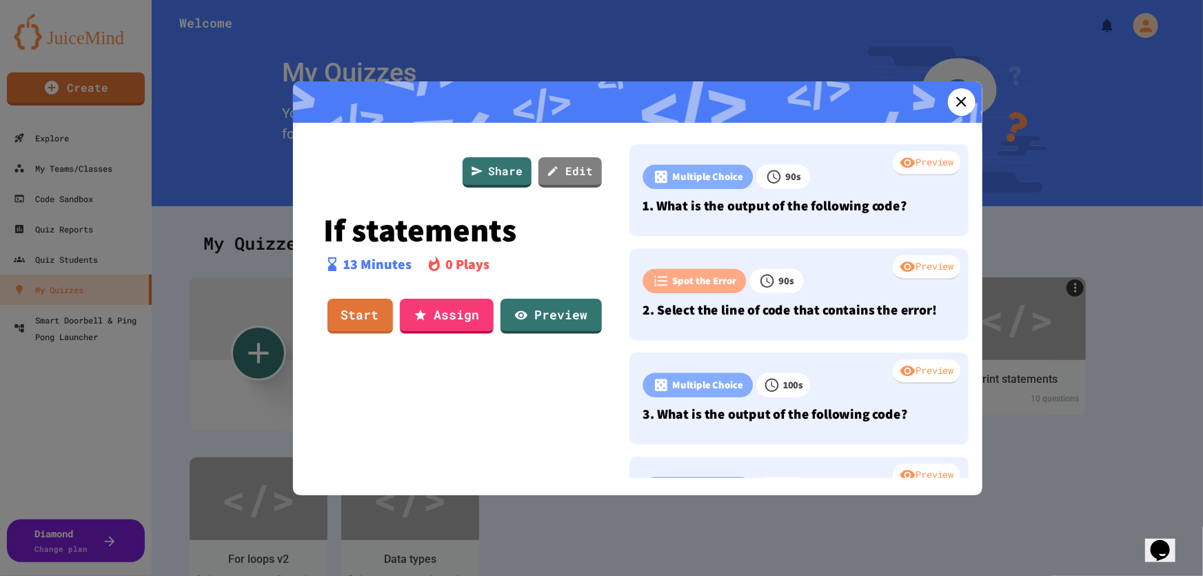
scroll to position [72, 0]
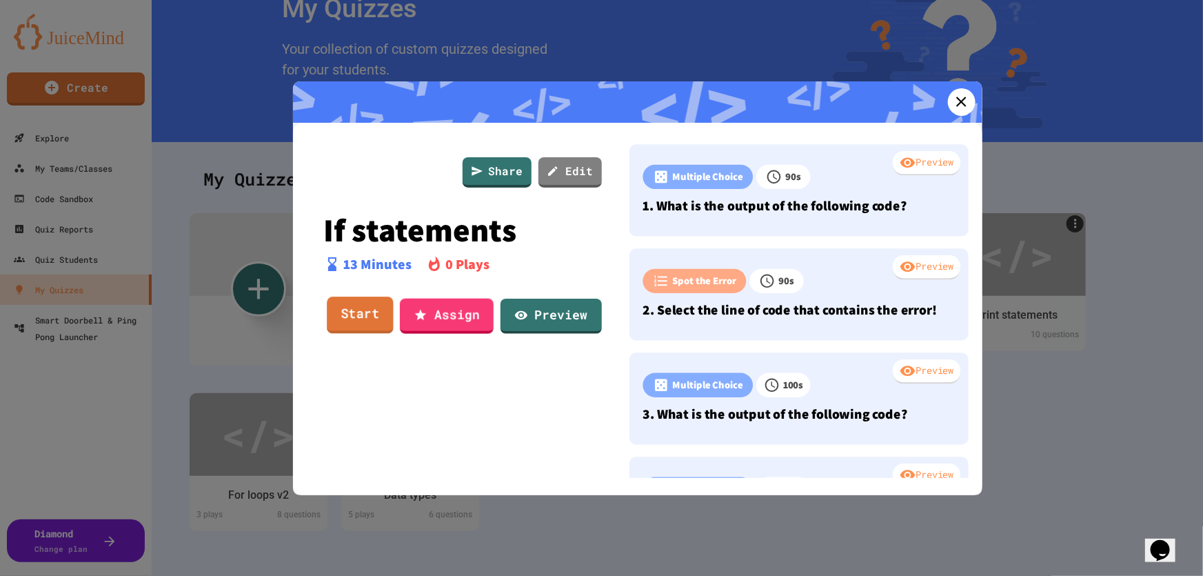
click at [366, 316] on link "Start" at bounding box center [360, 314] width 67 height 37
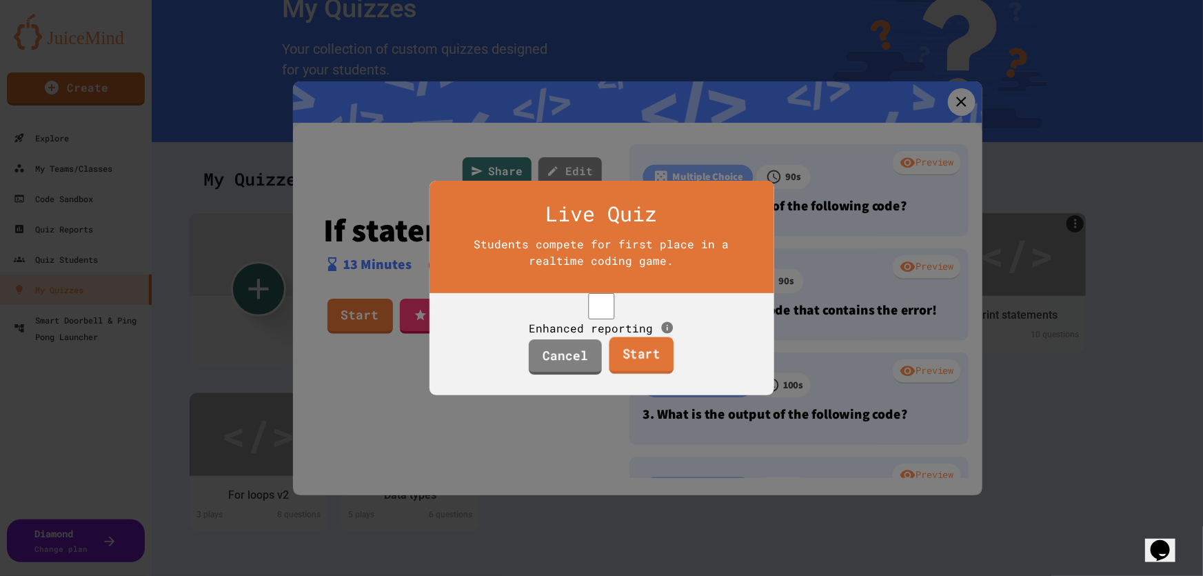
click at [647, 374] on link "Start" at bounding box center [642, 355] width 65 height 37
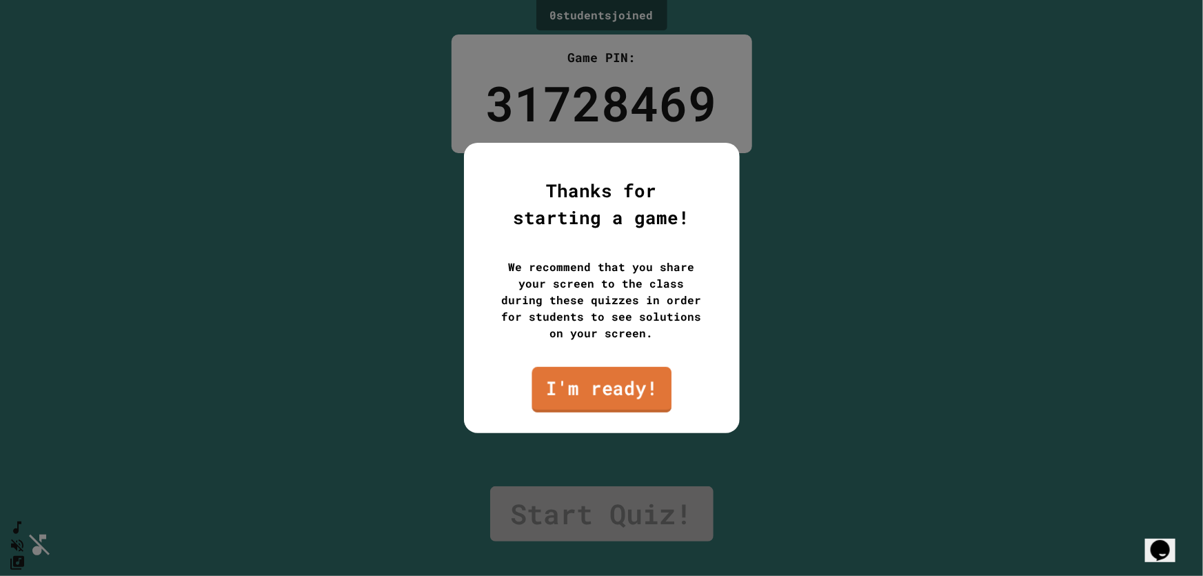
click at [632, 393] on link "I'm ready!" at bounding box center [602, 390] width 140 height 46
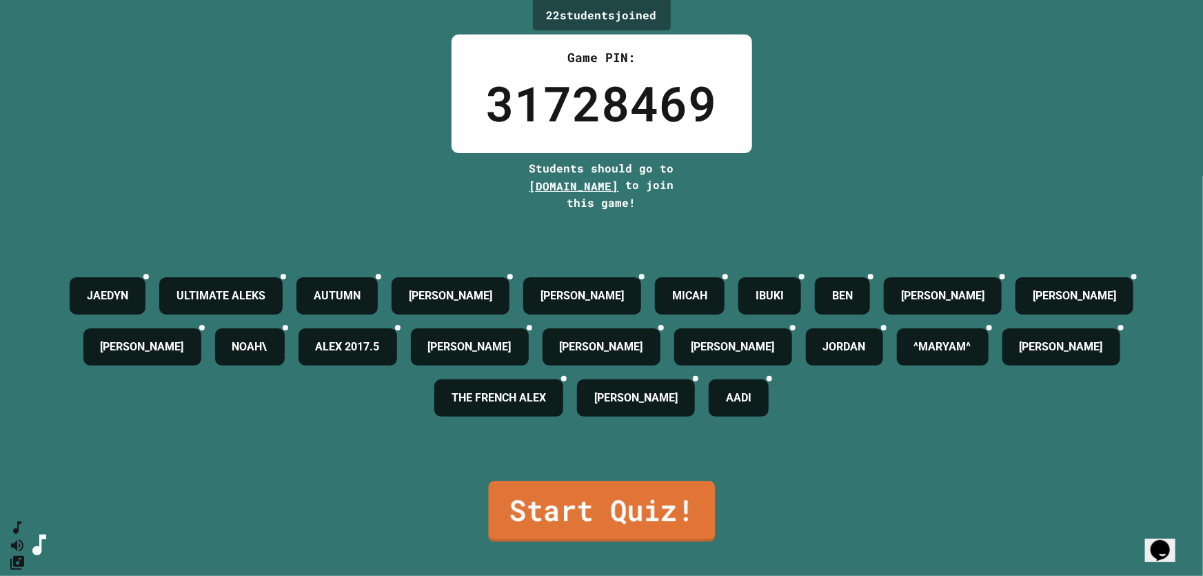
click at [643, 503] on link "Start Quiz!" at bounding box center [601, 511] width 227 height 61
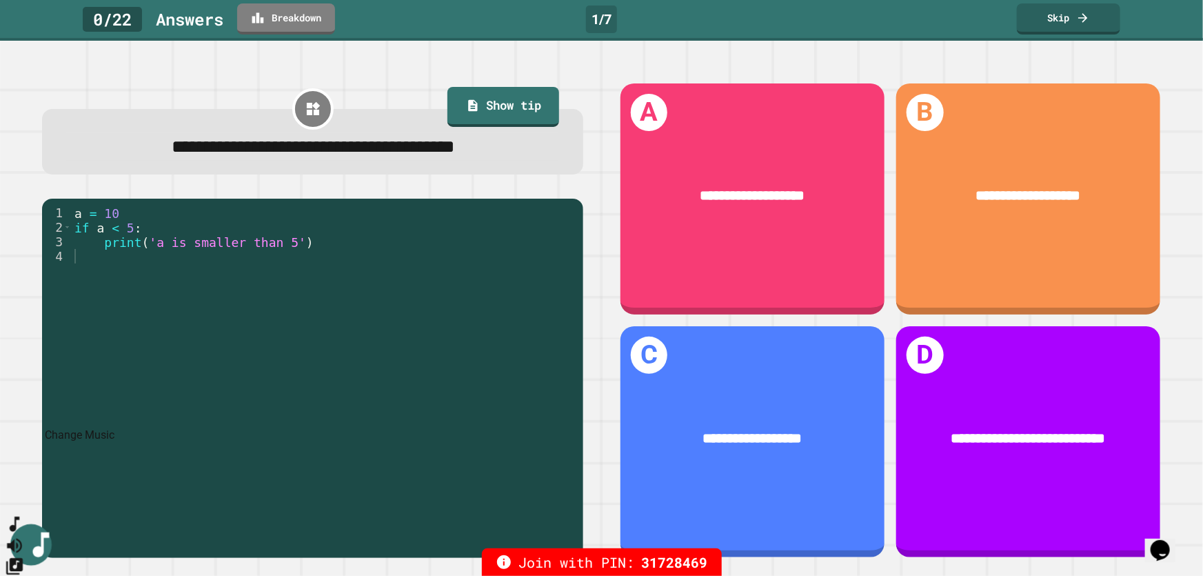
click at [23, 558] on icon "Change Music" at bounding box center [14, 566] width 17 height 17
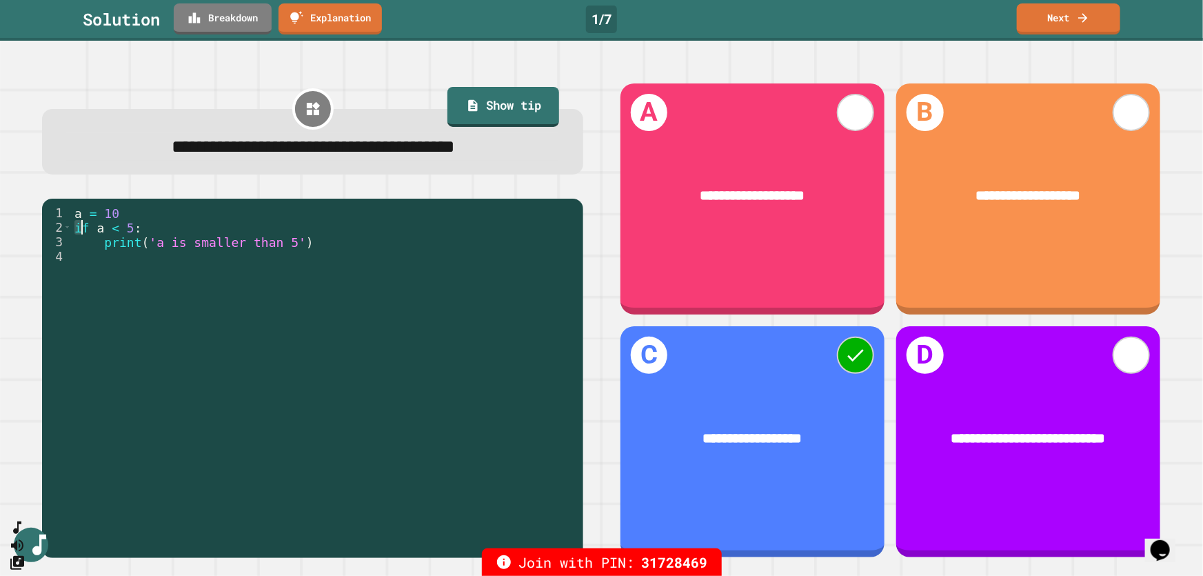
drag, startPoint x: 74, startPoint y: 233, endPoint x: 81, endPoint y: 234, distance: 7.7
click at [81, 234] on div "a = 10 if a < 5 : print ( 'a is smaller than 5' )" at bounding box center [324, 371] width 505 height 333
drag, startPoint x: 94, startPoint y: 236, endPoint x: 130, endPoint y: 233, distance: 35.3
click at [130, 233] on div "a = 10 if a < 5 : print ( 'a is smaller than 5' )" at bounding box center [324, 371] width 505 height 333
click at [102, 226] on div "a = 10 if a < 5 : print ( 'a is smaller than 5' )" at bounding box center [324, 357] width 505 height 304
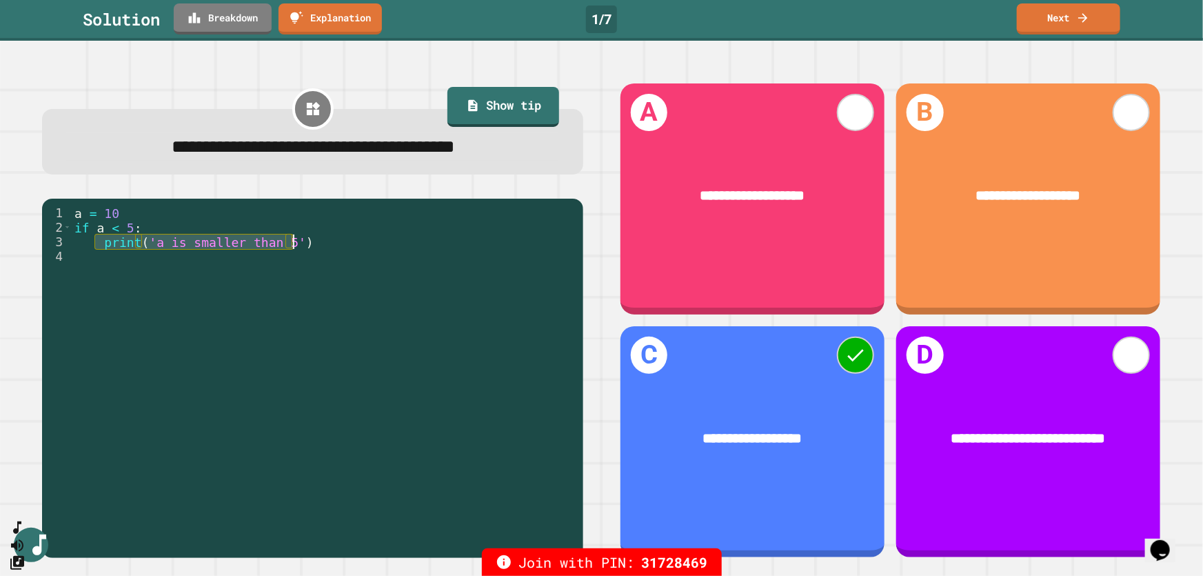
drag, startPoint x: 92, startPoint y: 248, endPoint x: 296, endPoint y: 248, distance: 203.4
click at [296, 248] on div "a = 10 if a < 5 : print ( 'a is smaller than 5' )" at bounding box center [324, 371] width 505 height 333
type textarea "**********"
click at [1051, 7] on link "Next" at bounding box center [1068, 17] width 104 height 32
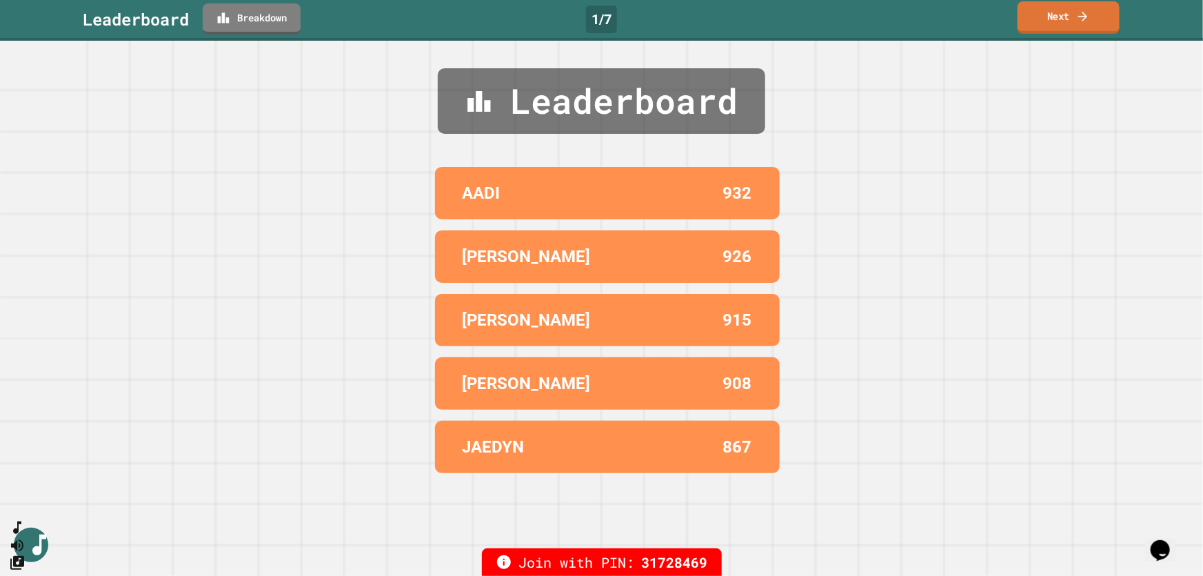
click at [1070, 14] on link "Next" at bounding box center [1069, 17] width 102 height 32
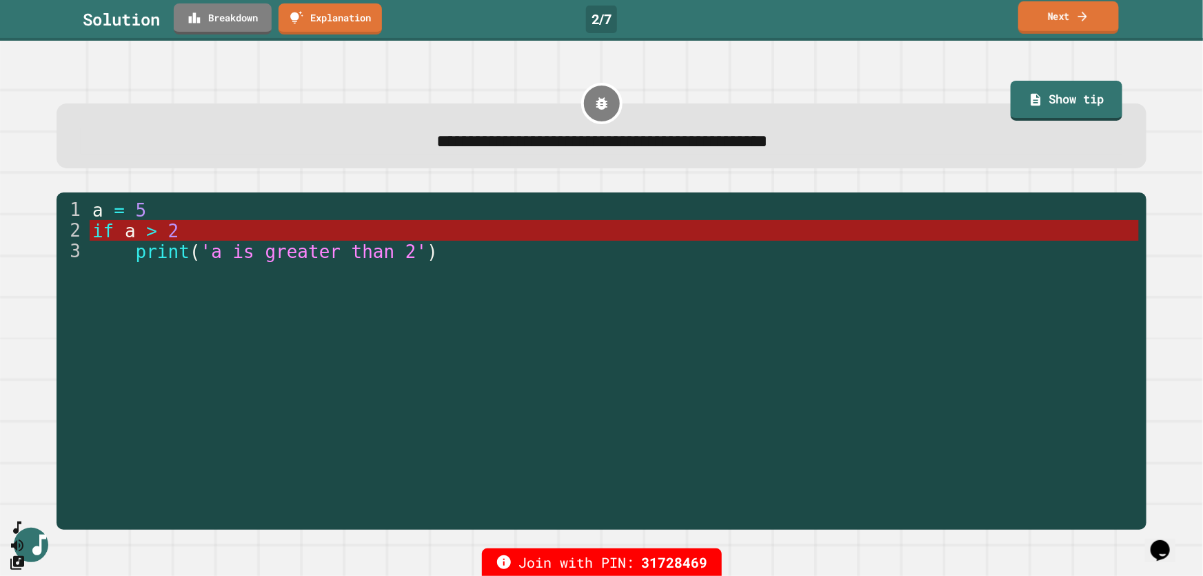
click at [1076, 19] on link "Next" at bounding box center [1068, 17] width 101 height 32
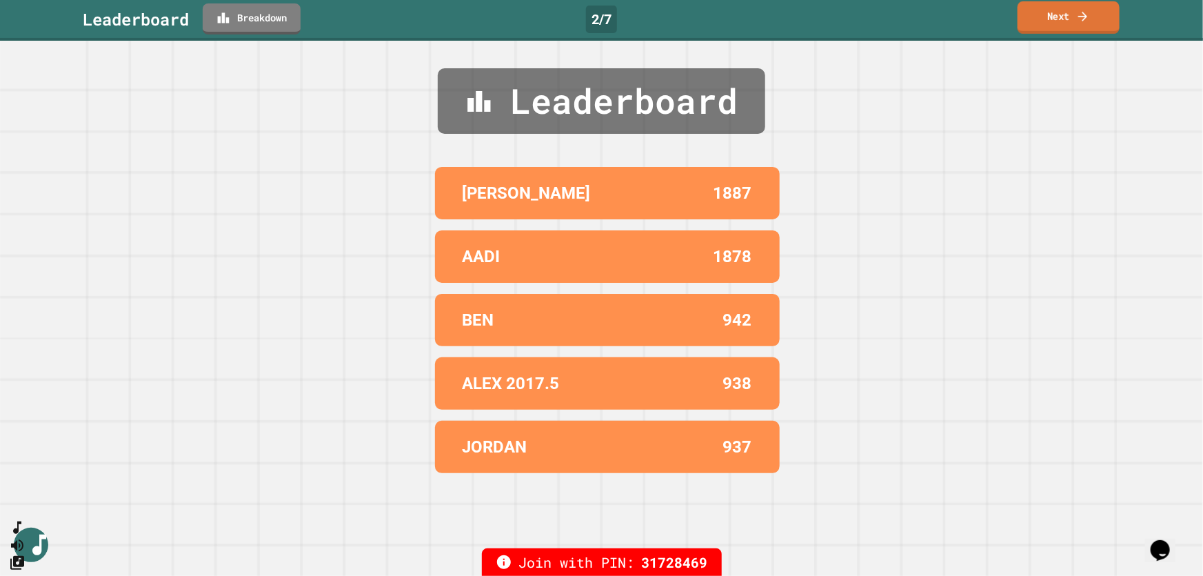
click at [1058, 19] on link "Next" at bounding box center [1069, 17] width 102 height 32
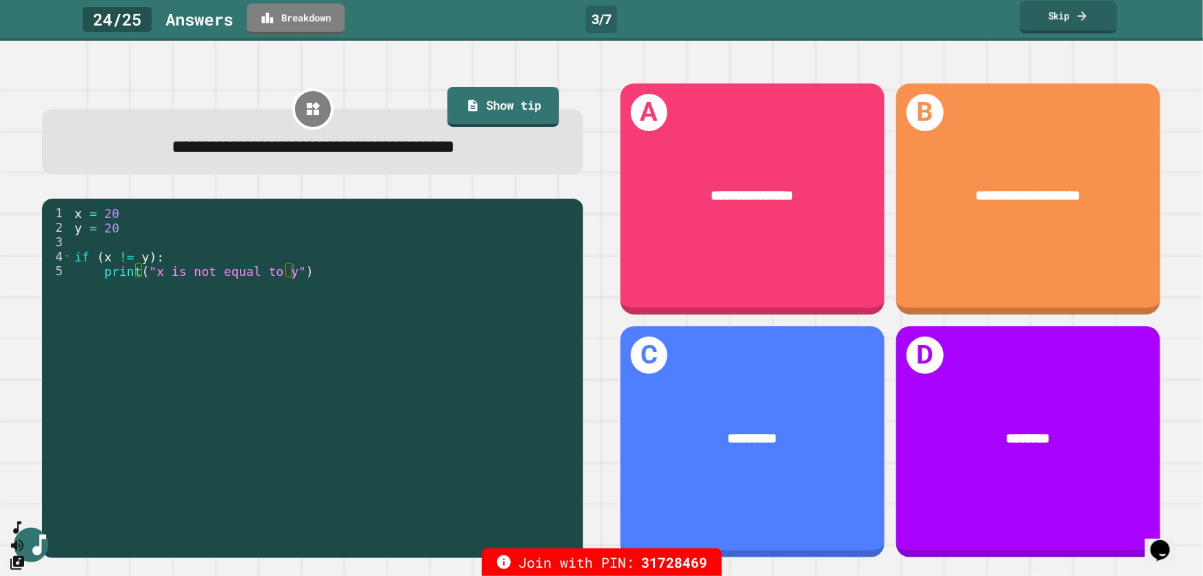
click at [1055, 20] on link "Skip" at bounding box center [1068, 17] width 97 height 32
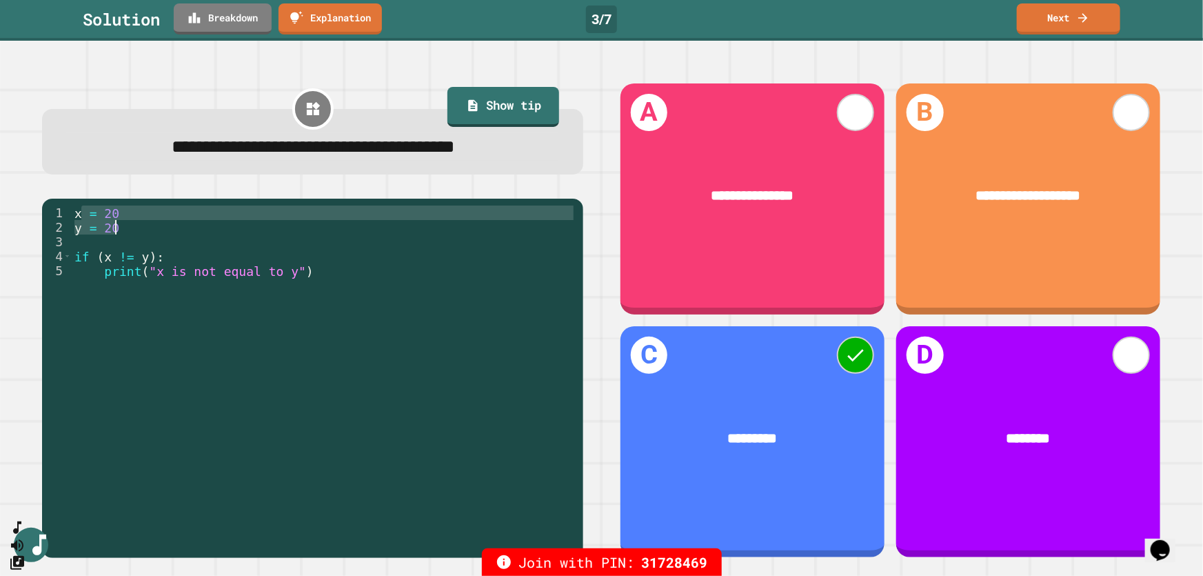
drag, startPoint x: 89, startPoint y: 218, endPoint x: 120, endPoint y: 226, distance: 32.1
click at [120, 226] on div "x = 20 y = 20 if ( x != y ) : print ( "x is not equal to y" )" at bounding box center [324, 371] width 505 height 333
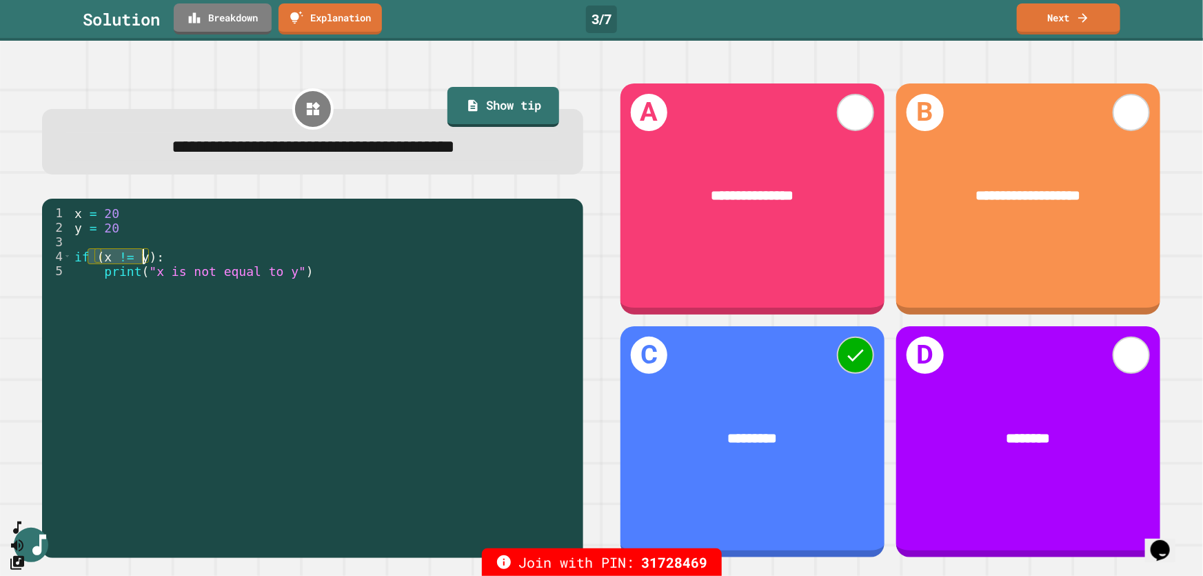
drag, startPoint x: 90, startPoint y: 261, endPoint x: 145, endPoint y: 262, distance: 55.9
click at [145, 262] on div "x = 20 y = 20 if ( x != y ) : print ( "x is not equal to y" )" at bounding box center [324, 371] width 505 height 333
click at [132, 263] on div "x = 20 y = 20 if ( x != y ) : print ( "x is not equal to y" )" at bounding box center [324, 357] width 505 height 304
drag, startPoint x: 95, startPoint y: 261, endPoint x: 145, endPoint y: 261, distance: 49.6
click at [145, 261] on div "x = 20 y = 20 if ( x != y ) : print ( "x is not equal to y" )" at bounding box center [324, 371] width 505 height 333
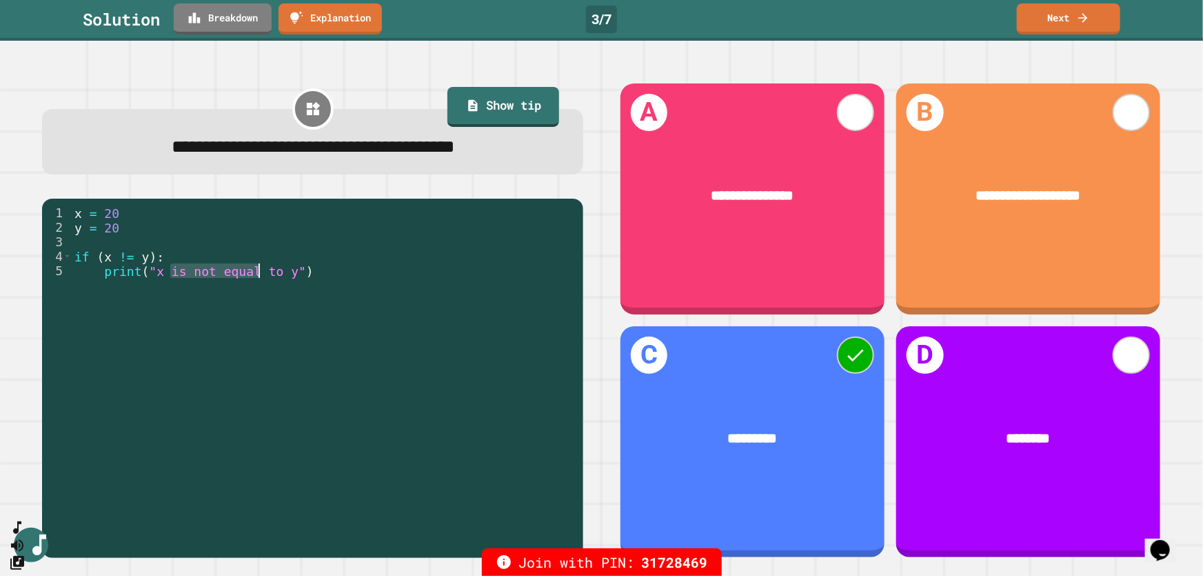
drag, startPoint x: 175, startPoint y: 276, endPoint x: 256, endPoint y: 272, distance: 81.5
click at [256, 272] on div "x = 20 y = 20 if ( x != y ) : print ( "x is not equal to y" )" at bounding box center [324, 371] width 505 height 333
click at [276, 214] on div "x = 20 y = 20 if ( x != y ) : print ( "x is not equal to y" )" at bounding box center [324, 371] width 505 height 333
drag, startPoint x: 115, startPoint y: 262, endPoint x: 130, endPoint y: 260, distance: 15.3
click at [130, 260] on div "x = 20 y = 20 if ( x != y ) : print ( "x is not equal to y" )" at bounding box center [324, 371] width 505 height 333
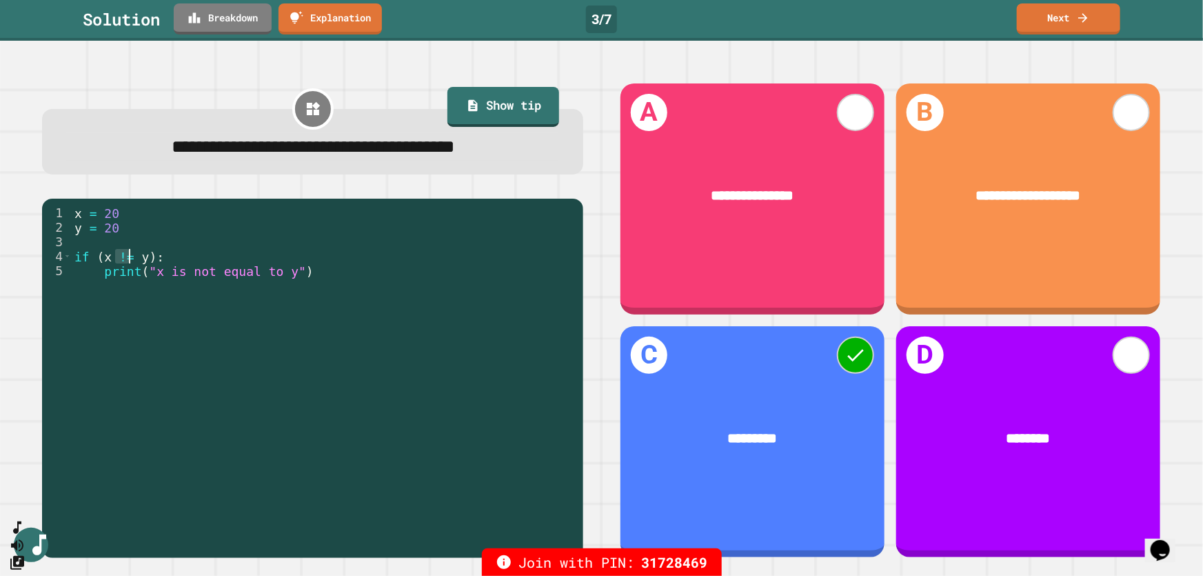
type textarea "**********"
click at [1063, 21] on link "Next" at bounding box center [1069, 17] width 94 height 32
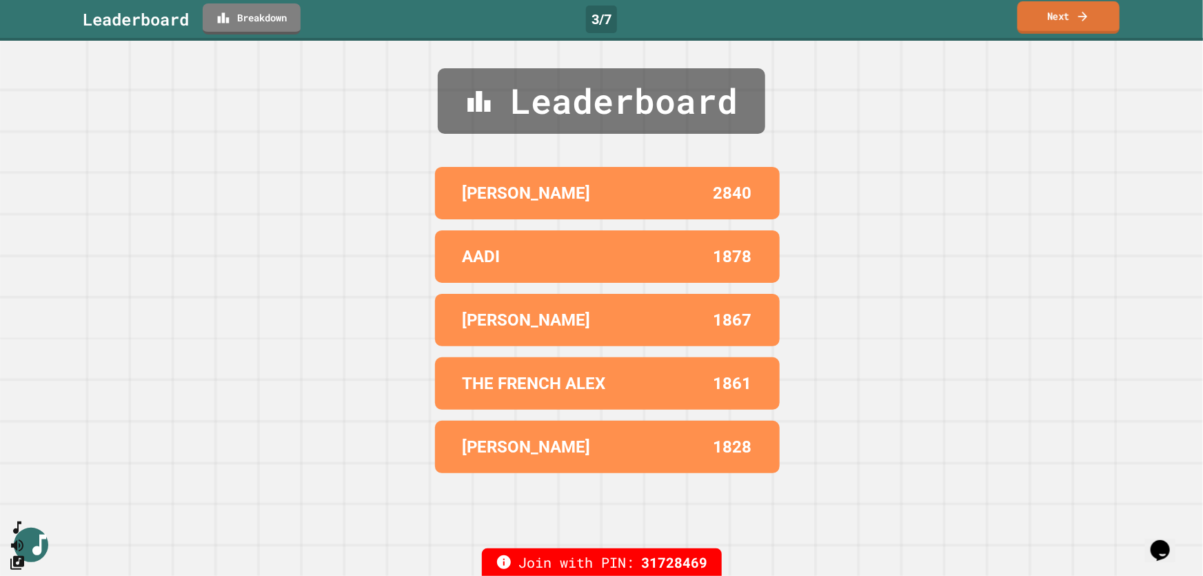
click at [1069, 17] on link "Next" at bounding box center [1069, 17] width 102 height 32
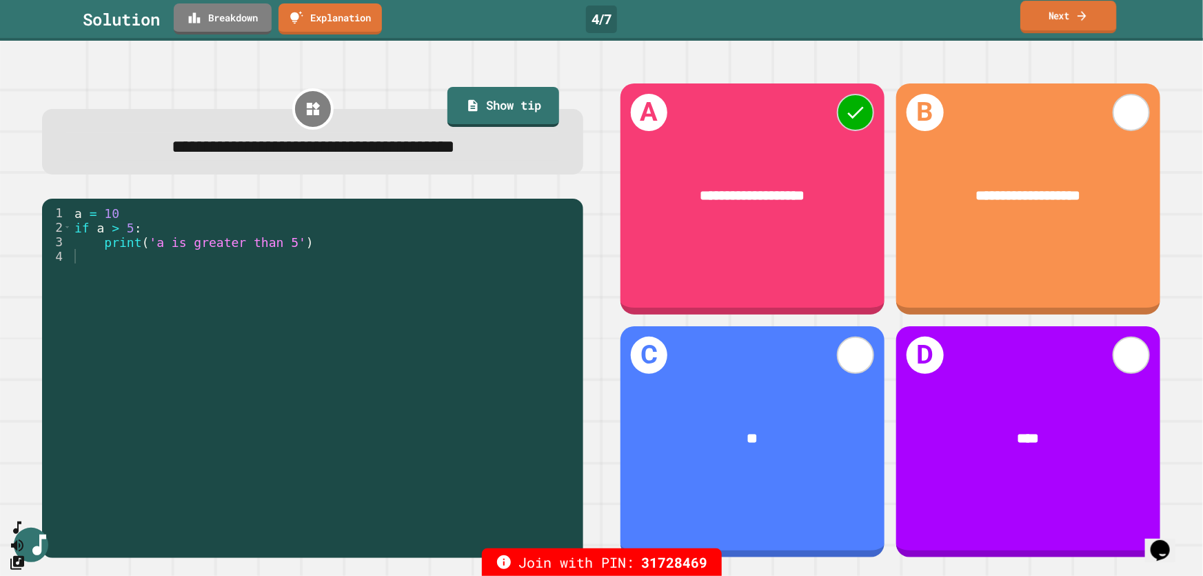
click at [1073, 18] on link "Next" at bounding box center [1068, 17] width 96 height 32
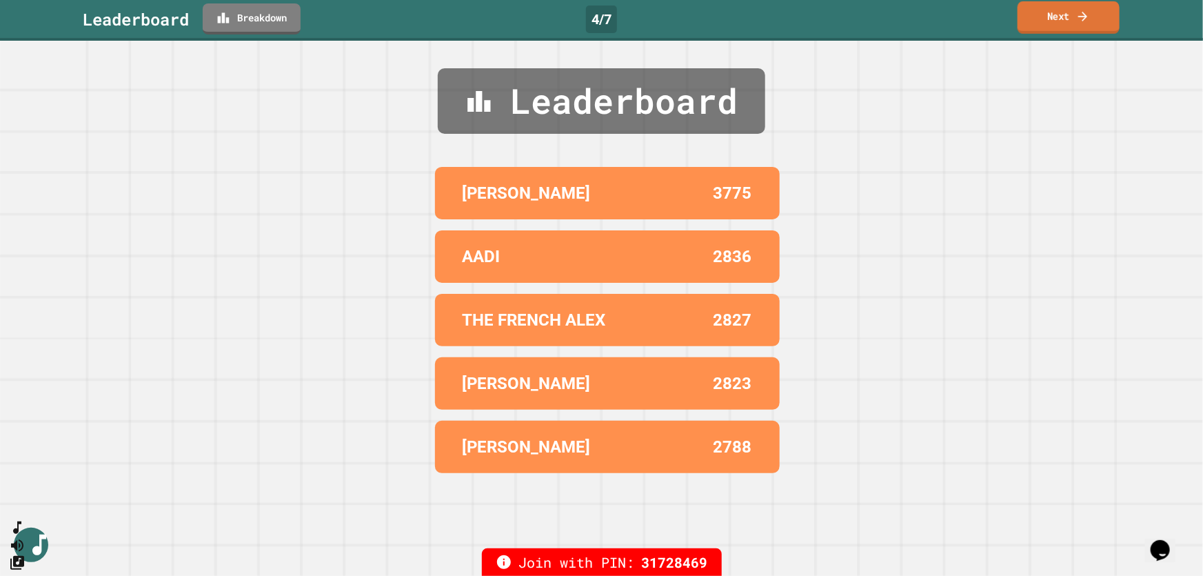
click at [1067, 17] on link "Next" at bounding box center [1069, 17] width 102 height 32
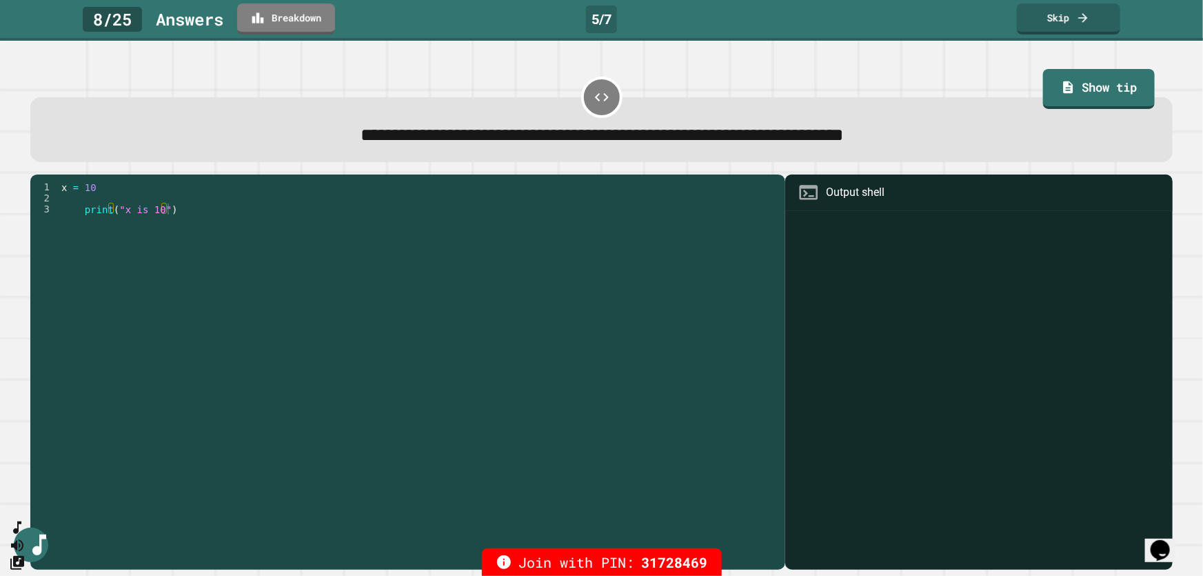
click at [745, 69] on div "**********" at bounding box center [601, 116] width 1155 height 103
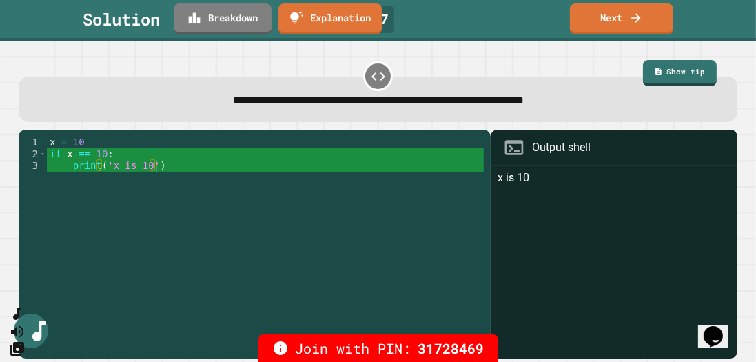
type textarea "**********"
click at [192, 162] on div "x = 10 if x == 10 : print ( 'x is 10' )" at bounding box center [265, 242] width 437 height 211
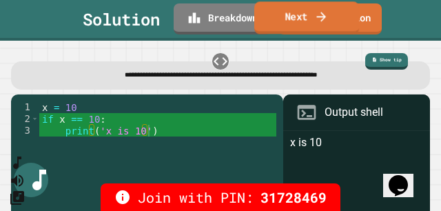
click at [328, 27] on link "Next" at bounding box center [306, 17] width 105 height 32
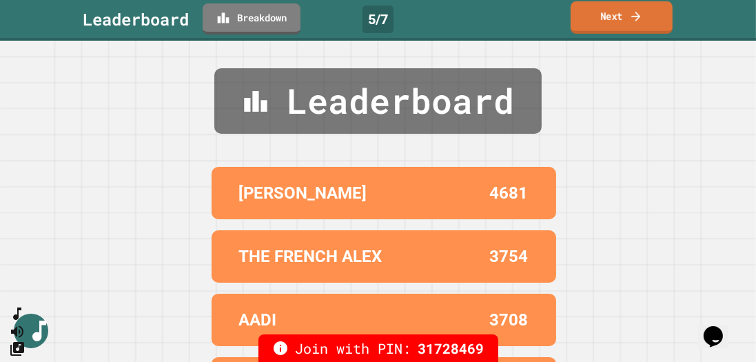
click at [610, 26] on link "Next" at bounding box center [622, 17] width 102 height 32
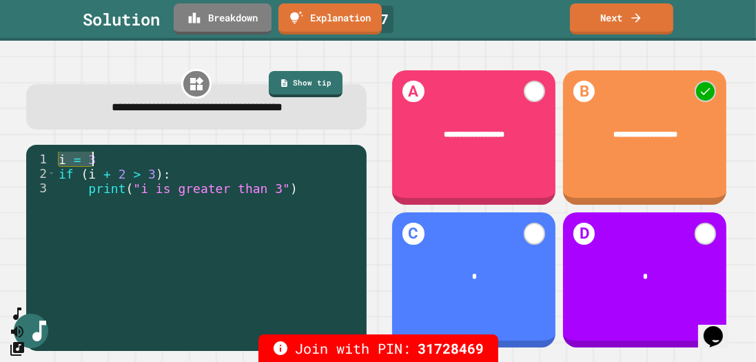
drag, startPoint x: 59, startPoint y: 165, endPoint x: 93, endPoint y: 163, distance: 33.9
click at [93, 163] on div "i = 3 if ( i + 2 > 3 ) : print ( "i is greater than 3" )" at bounding box center [208, 246] width 304 height 188
drag, startPoint x: 87, startPoint y: 177, endPoint x: 119, endPoint y: 174, distance: 32.5
click at [119, 174] on div "i = 3 if ( i + 2 > 3 ) : print ( "i is greater than 3" )" at bounding box center [208, 246] width 304 height 188
drag, startPoint x: 141, startPoint y: 177, endPoint x: 150, endPoint y: 174, distance: 9.9
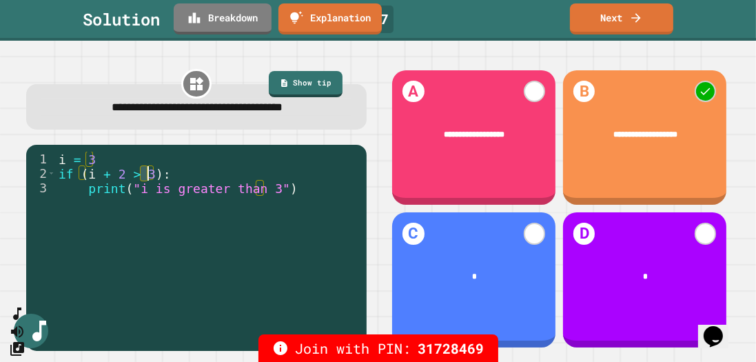
click at [150, 174] on div "i = 3 if ( i + 2 > 3 ) : print ( "i is greater than 3" )" at bounding box center [208, 246] width 304 height 188
drag, startPoint x: 95, startPoint y: 193, endPoint x: 256, endPoint y: 195, distance: 160.7
click at [256, 195] on div "i = 3 if ( i + 2 > 3 ) : print ( "i is greater than 3" )" at bounding box center [208, 246] width 304 height 188
type textarea "**********"
click at [265, 220] on div "i = 3 if ( i + 2 > 3 ) : print ( "i is greater than 3" )" at bounding box center [208, 246] width 304 height 188
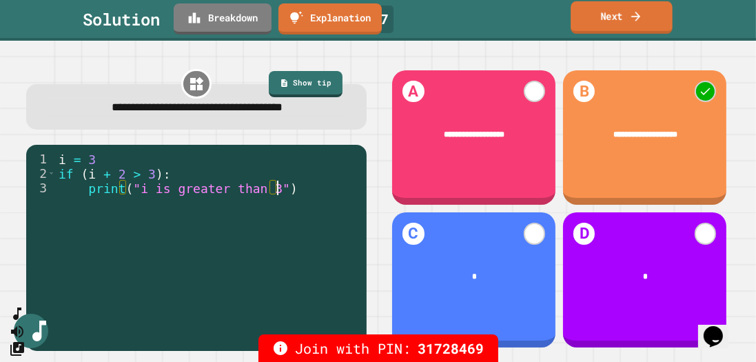
click at [639, 15] on icon at bounding box center [636, 16] width 9 height 10
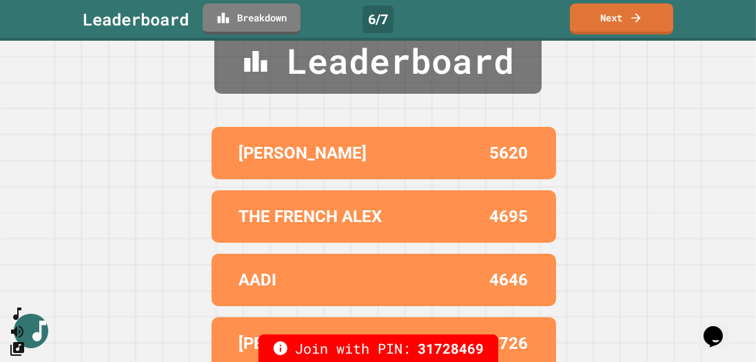
scroll to position [39, 0]
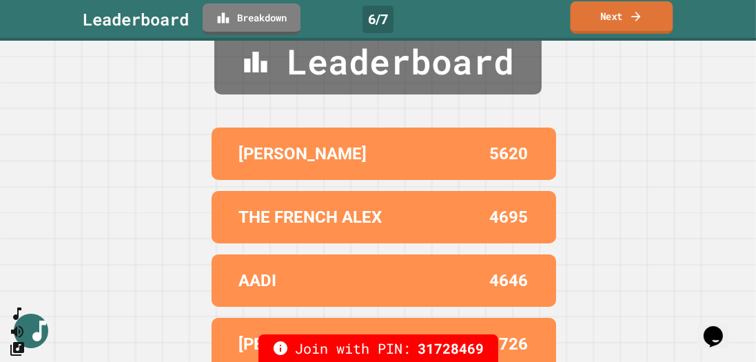
click at [622, 26] on link "Next" at bounding box center [622, 17] width 103 height 32
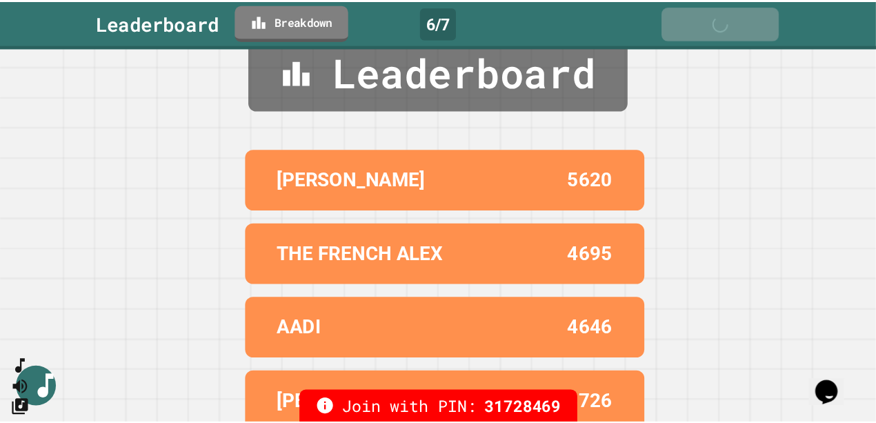
scroll to position [0, 0]
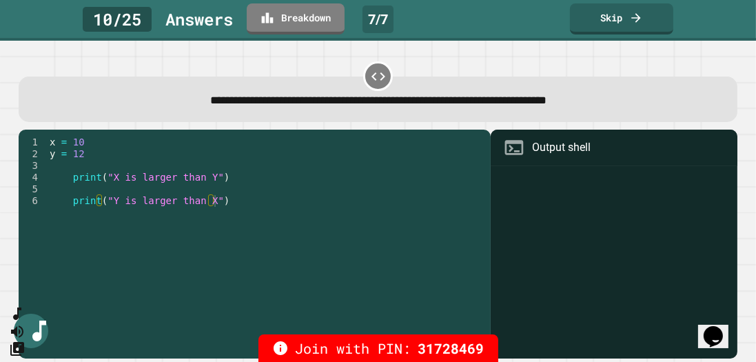
click at [296, 62] on div "**********" at bounding box center [378, 91] width 726 height 70
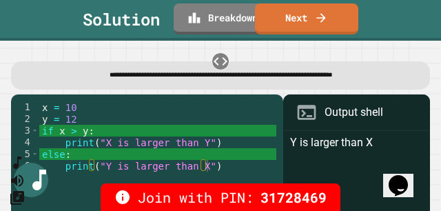
click at [347, 50] on div "**********" at bounding box center [220, 71] width 423 height 43
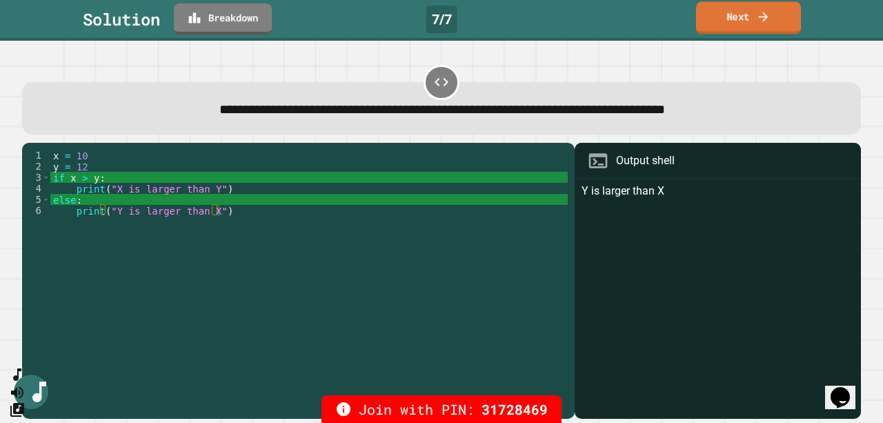
click at [743, 19] on link "Next" at bounding box center [748, 17] width 105 height 32
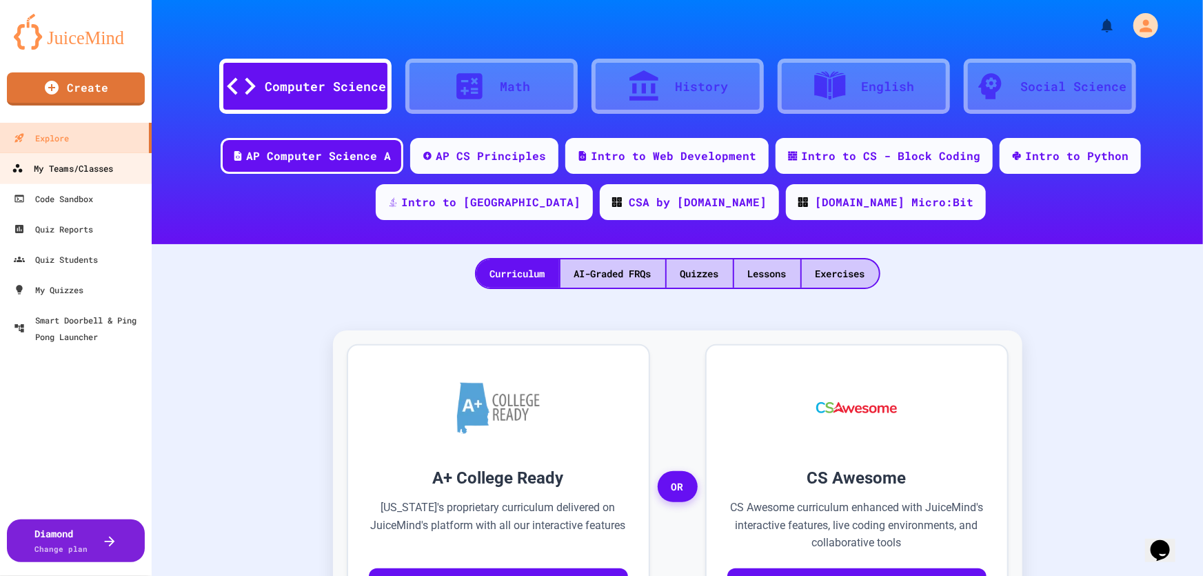
click at [88, 168] on div "My Teams/Classes" at bounding box center [62, 168] width 101 height 17
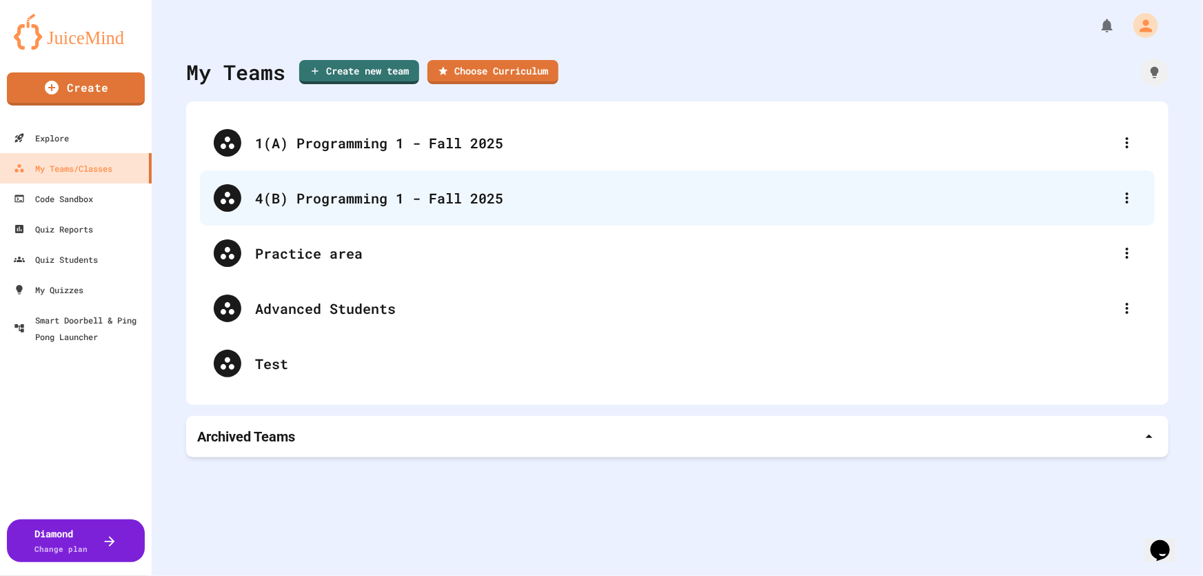
click at [386, 210] on div "4(B) Programming 1 - Fall 2025" at bounding box center [677, 197] width 955 height 55
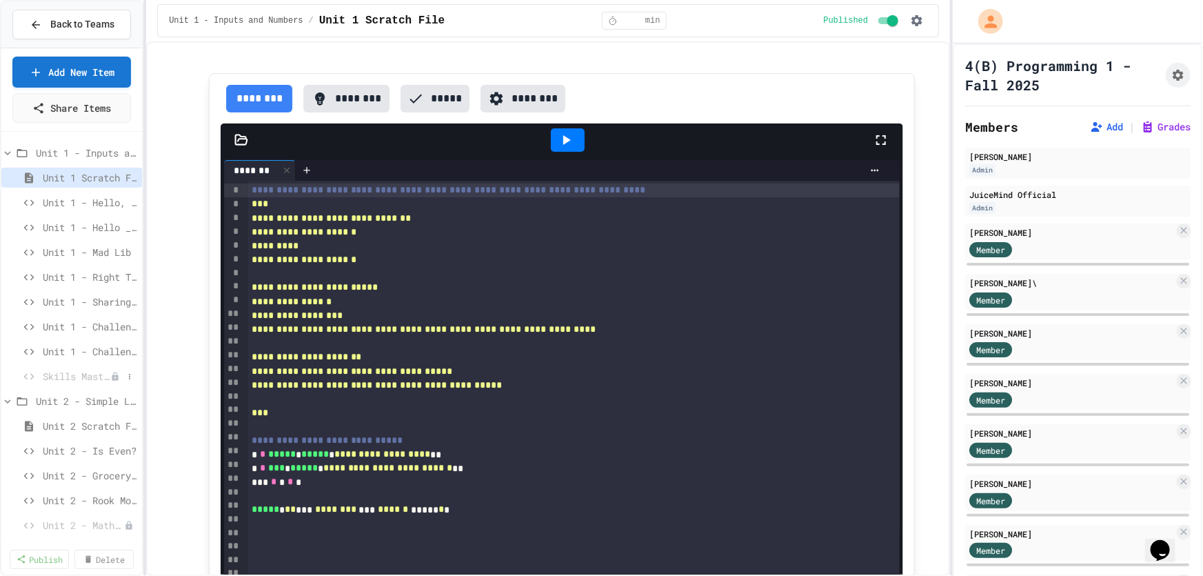
click at [81, 376] on span "Skills Master - Unit 1 - Parakeet Calculator" at bounding box center [77, 376] width 68 height 14
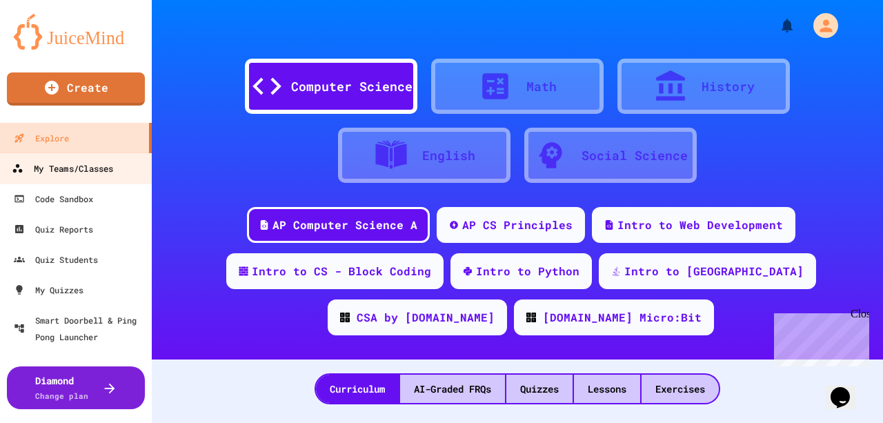
click at [72, 163] on div "My Teams/Classes" at bounding box center [62, 168] width 101 height 17
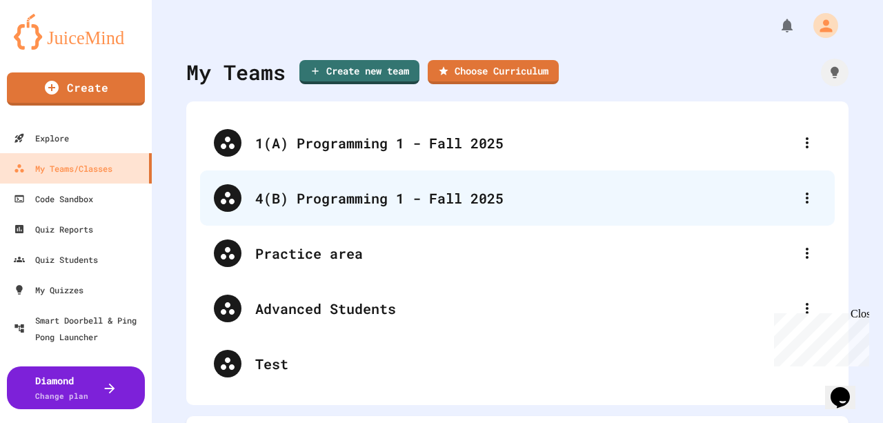
click at [360, 200] on div "4(B) Programming 1 - Fall 2025" at bounding box center [524, 198] width 538 height 21
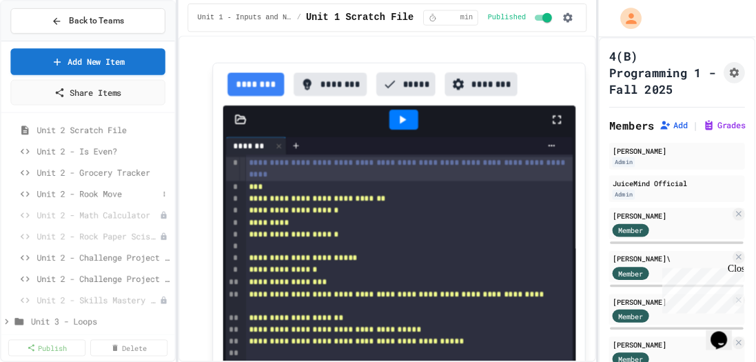
scroll to position [276, 0]
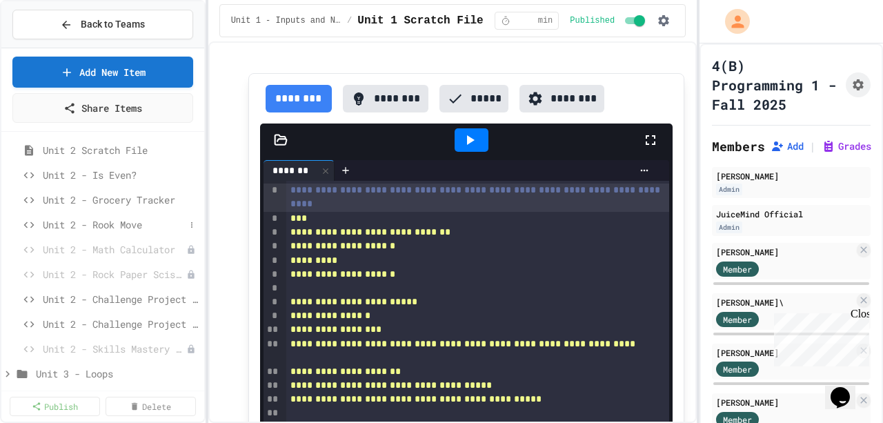
click at [129, 223] on span "Unit 2 - Rook Move" at bounding box center [114, 224] width 142 height 14
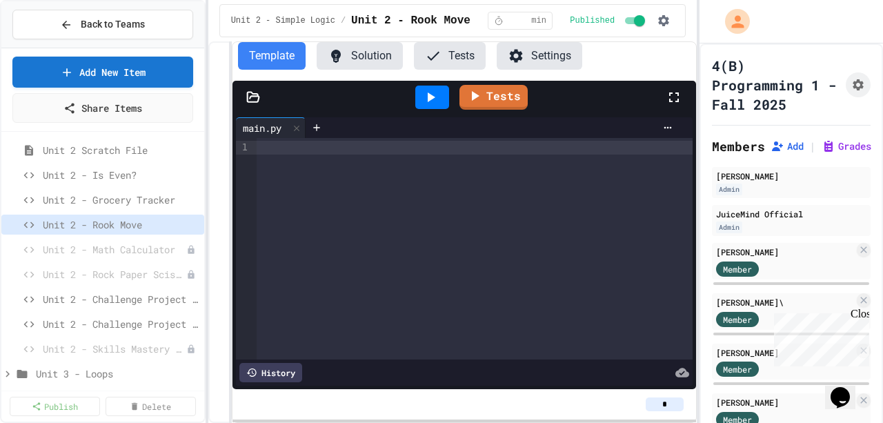
click at [363, 57] on button "Solution" at bounding box center [359, 56] width 86 height 28
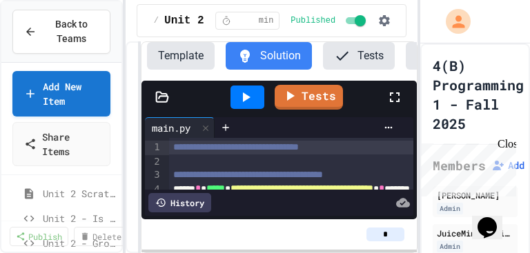
scroll to position [276, 0]
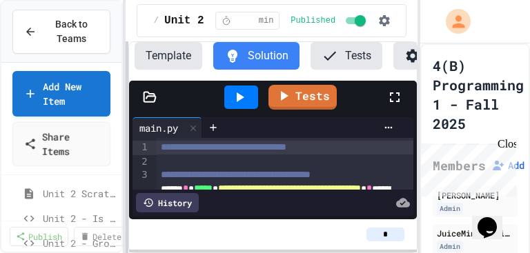
click at [47, 161] on div "**********" at bounding box center [265, 126] width 530 height 253
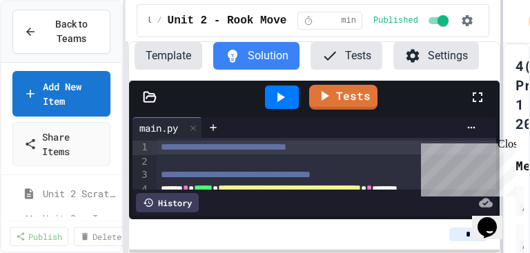
click at [503, 121] on div "**********" at bounding box center [265, 126] width 530 height 253
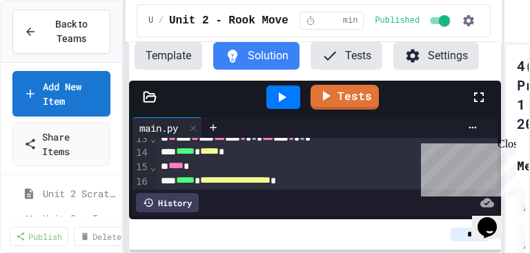
scroll to position [165, 0]
